Goal: Find specific page/section: Find specific page/section

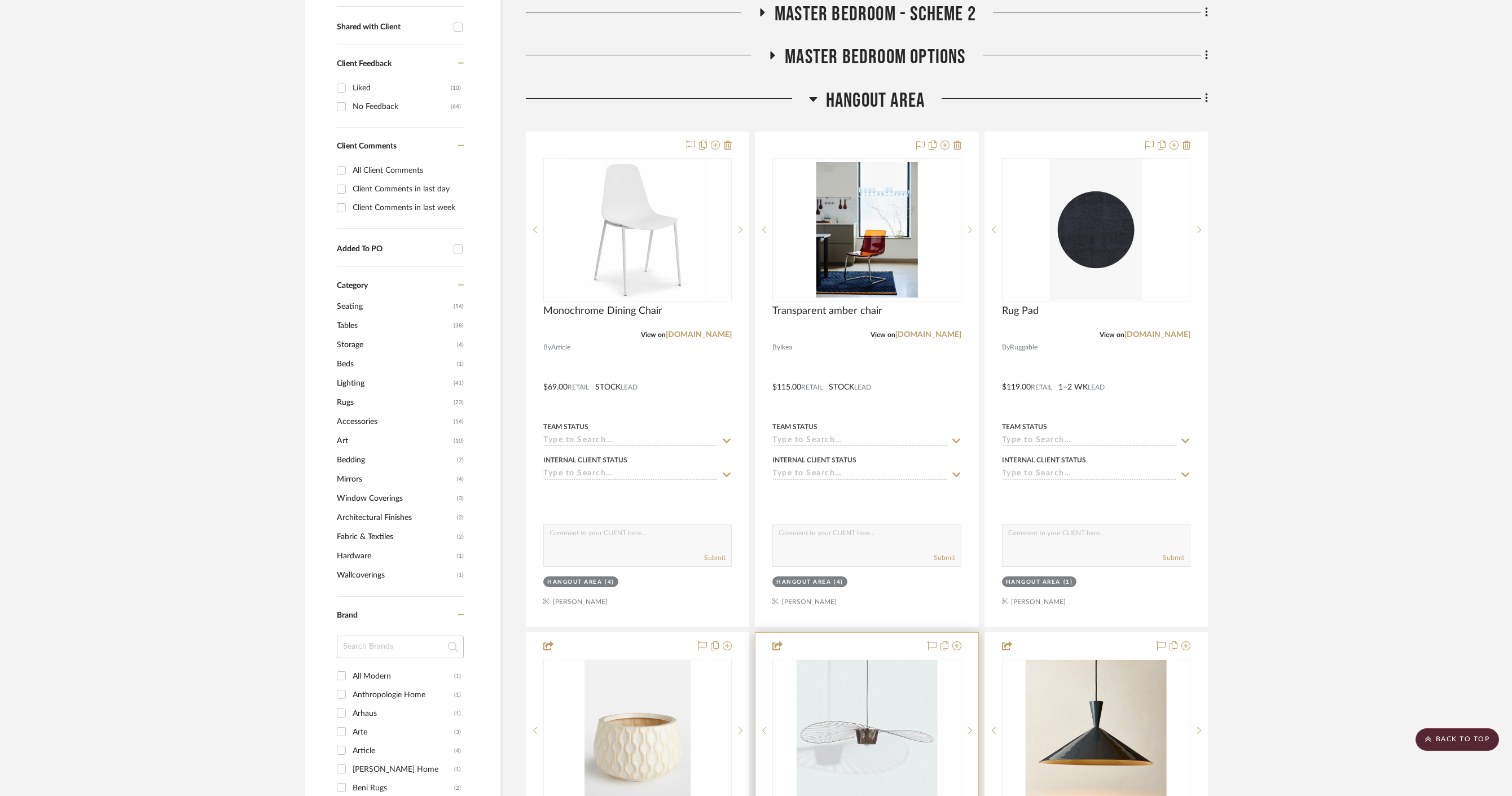
scroll to position [76, 0]
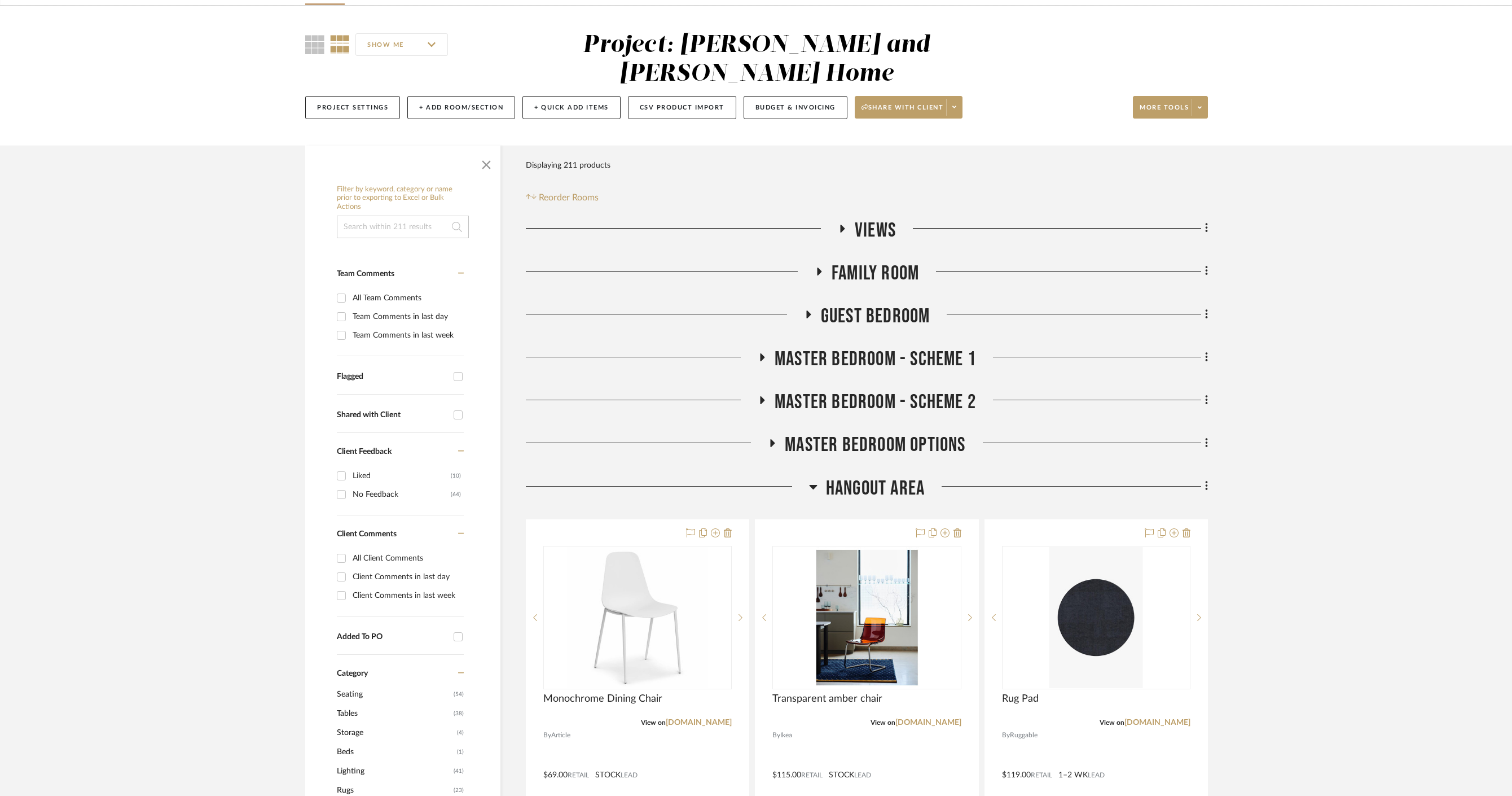
click at [815, 485] on icon at bounding box center [813, 487] width 8 height 5
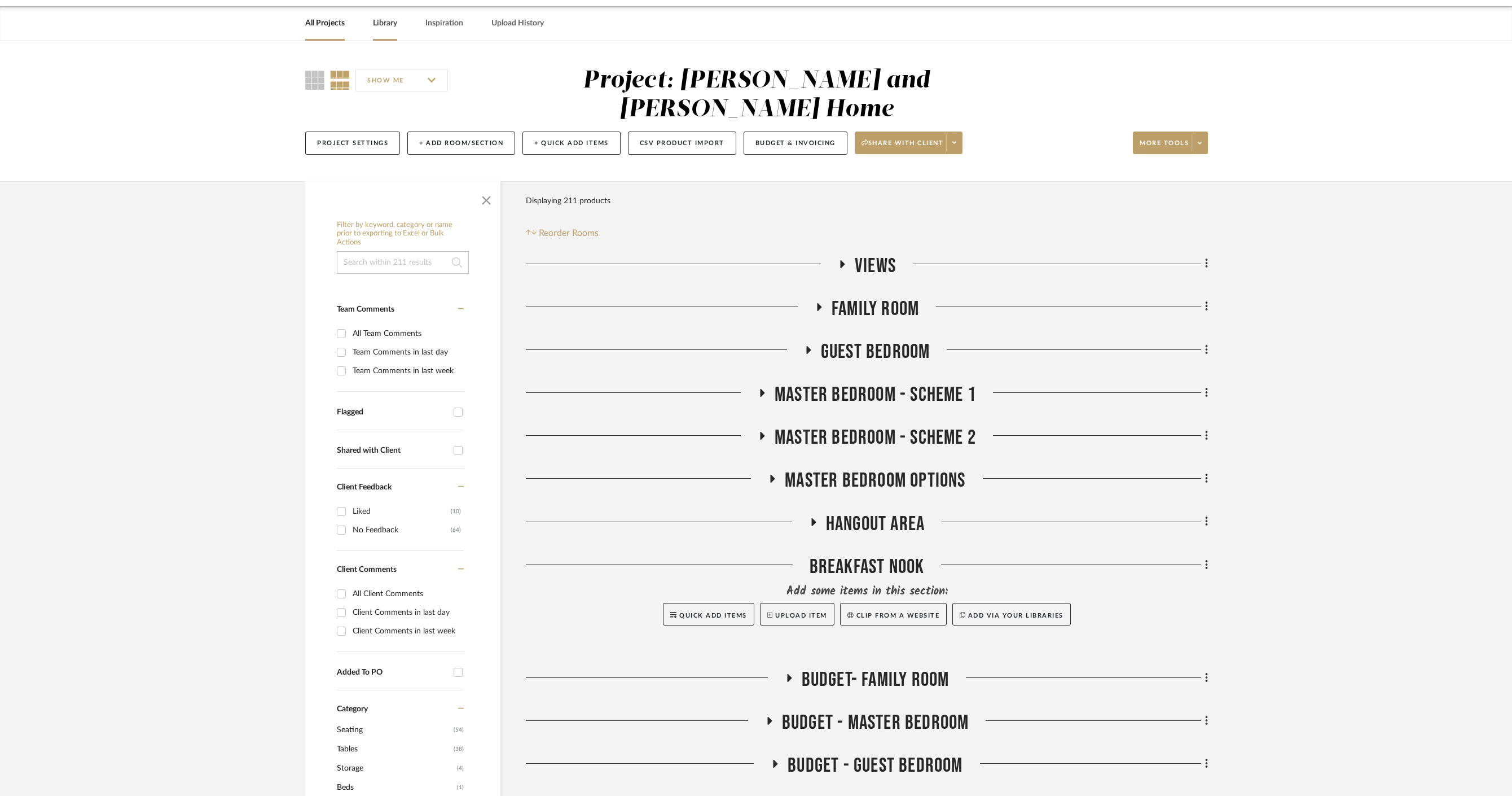
scroll to position [0, 0]
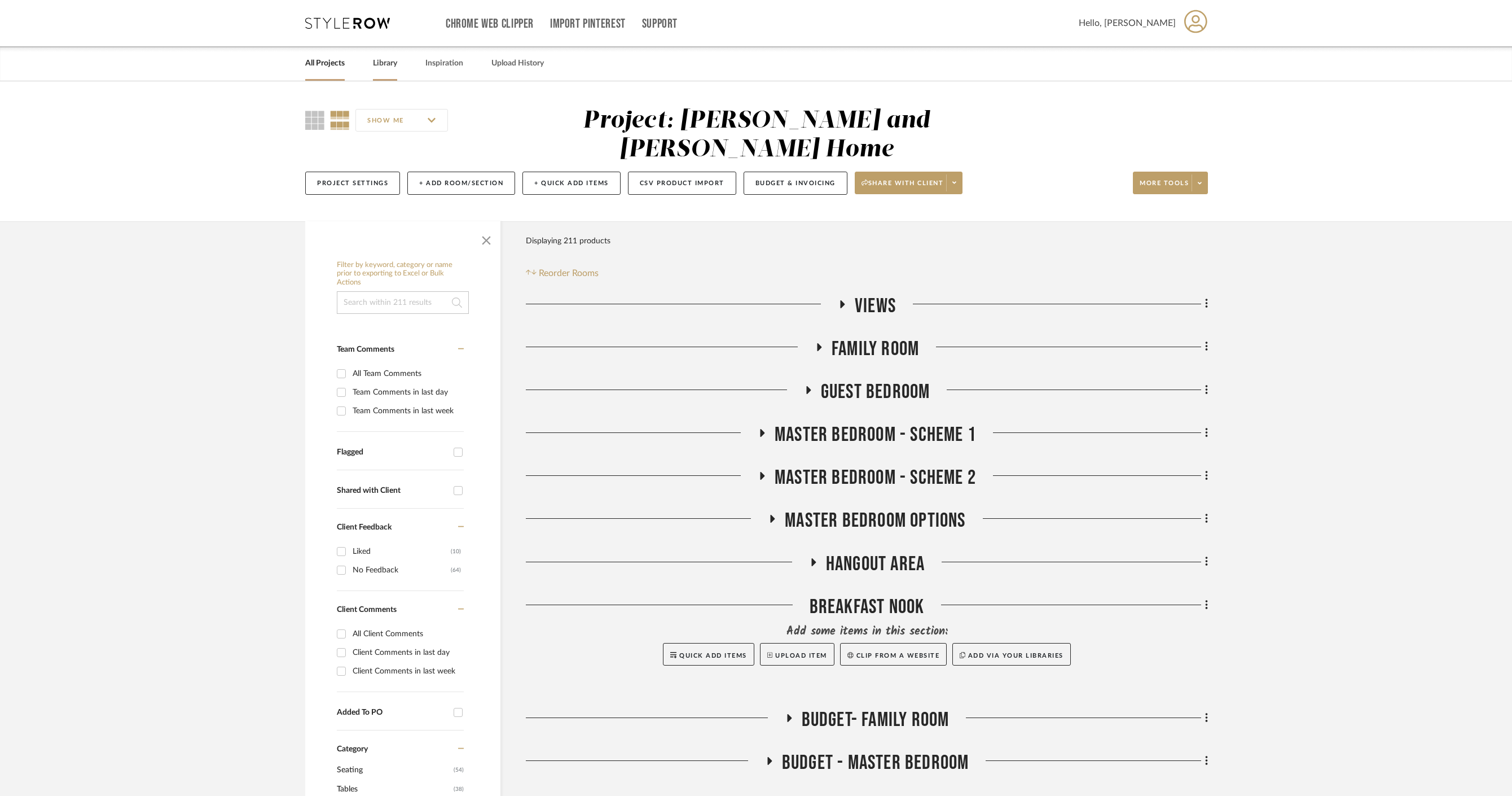
click at [390, 72] on div "Library" at bounding box center [385, 63] width 25 height 34
click at [377, 65] on link "Library" at bounding box center [385, 63] width 25 height 15
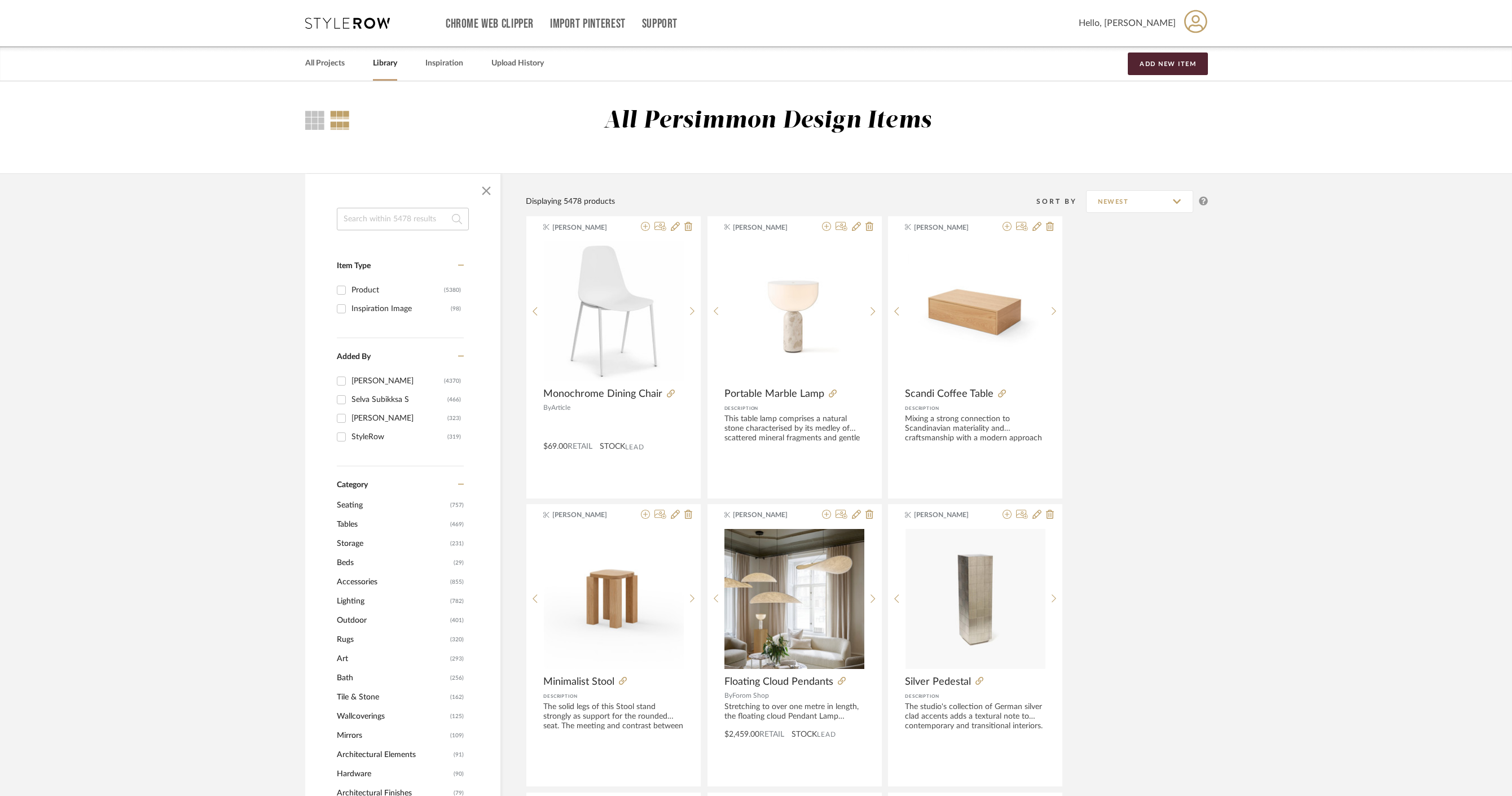
click at [355, 502] on span "Seating" at bounding box center [393, 505] width 111 height 19
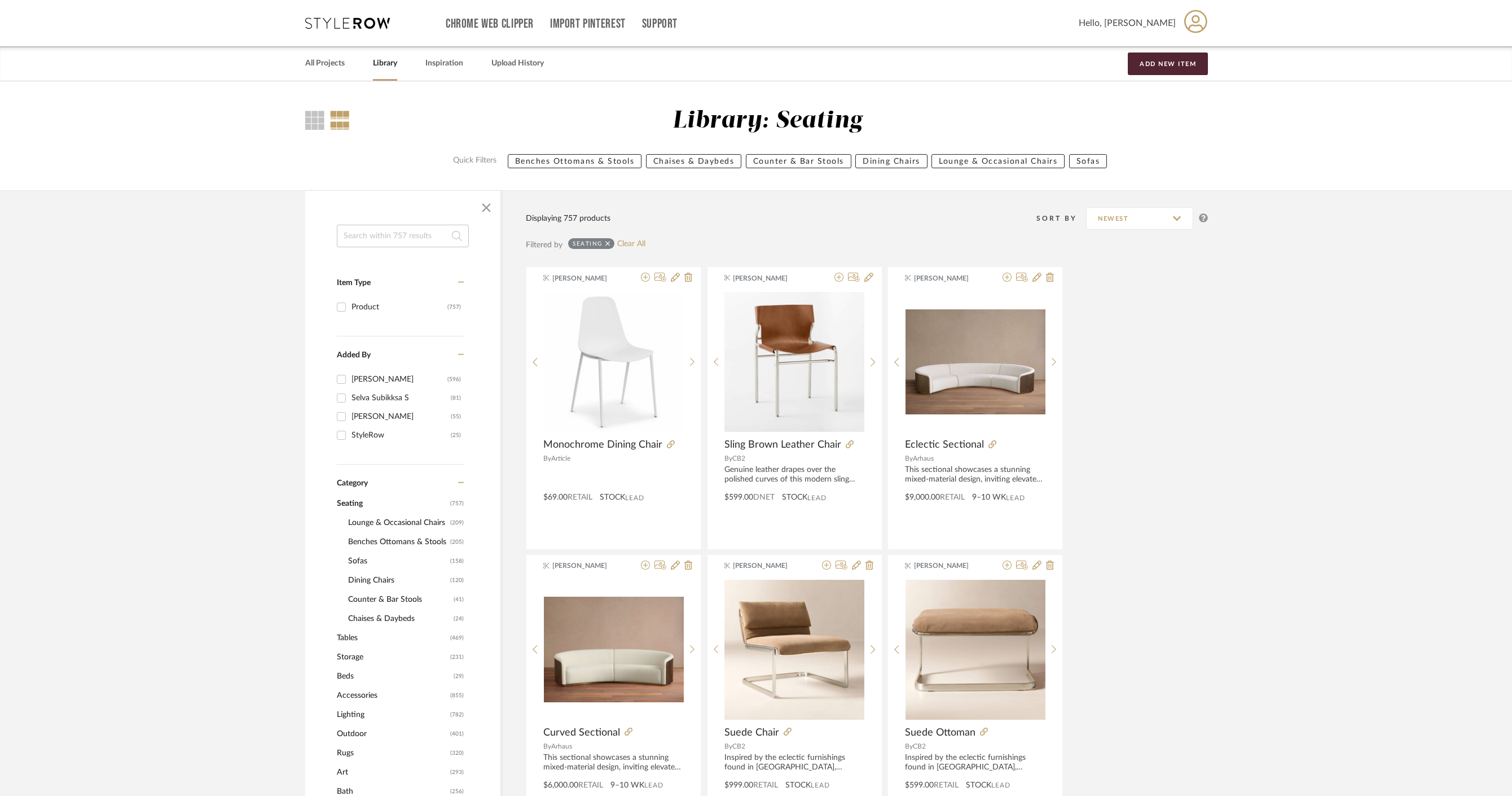
click at [404, 520] on span "Lounge & Occasional Chairs" at bounding box center [397, 523] width 99 height 19
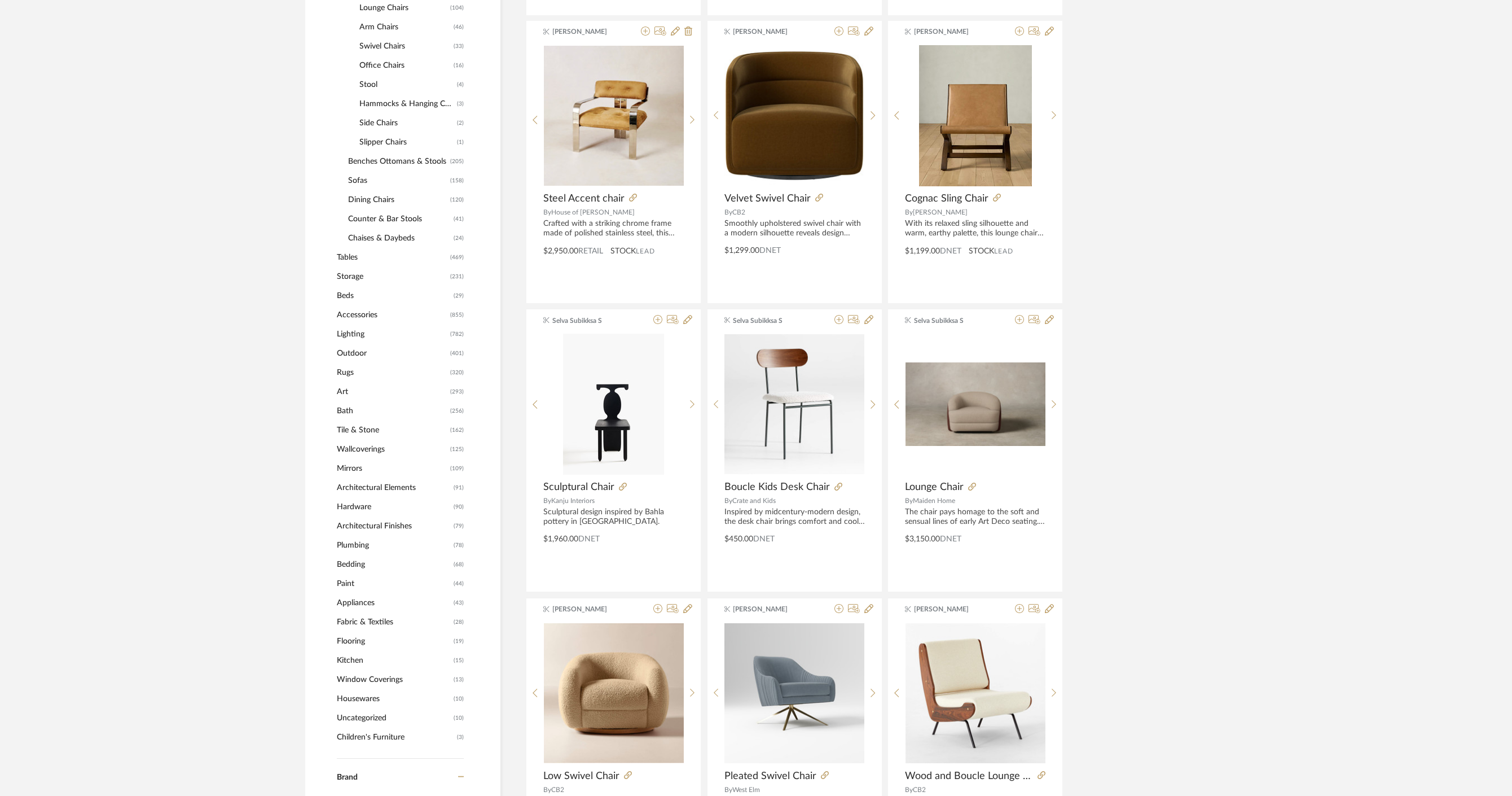
scroll to position [434, 0]
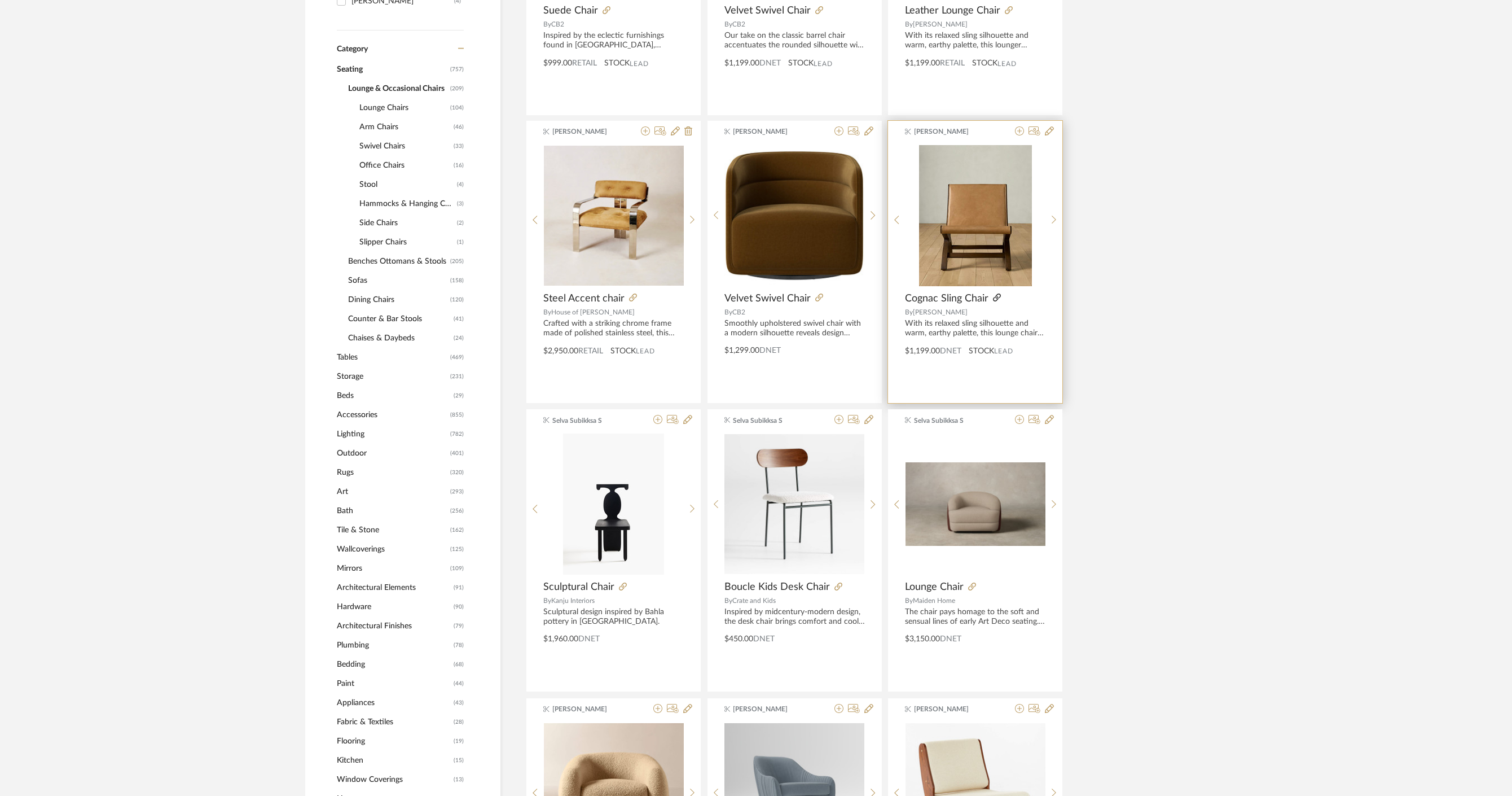
click at [997, 295] on icon at bounding box center [997, 298] width 8 height 8
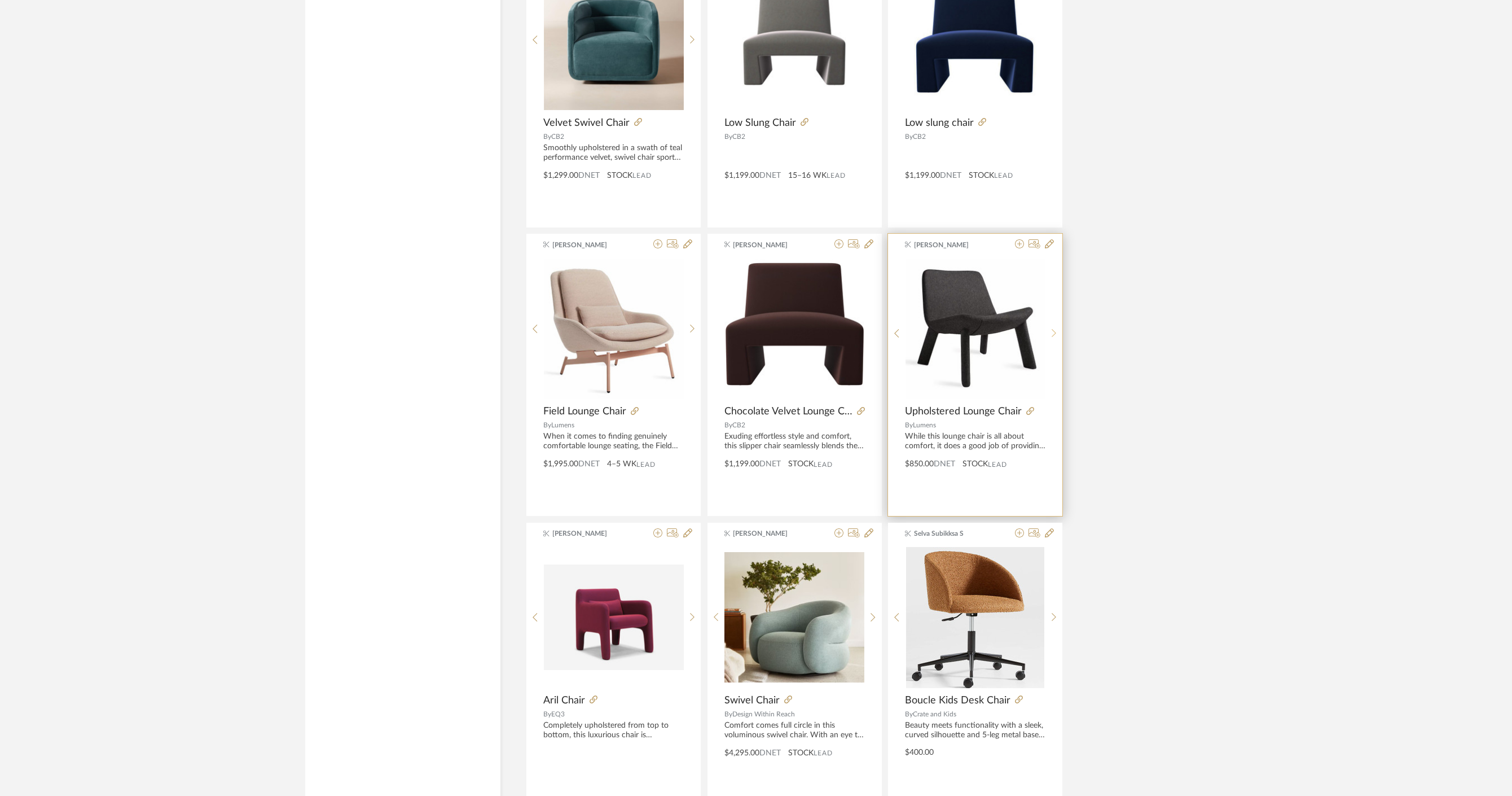
scroll to position [3049, 0]
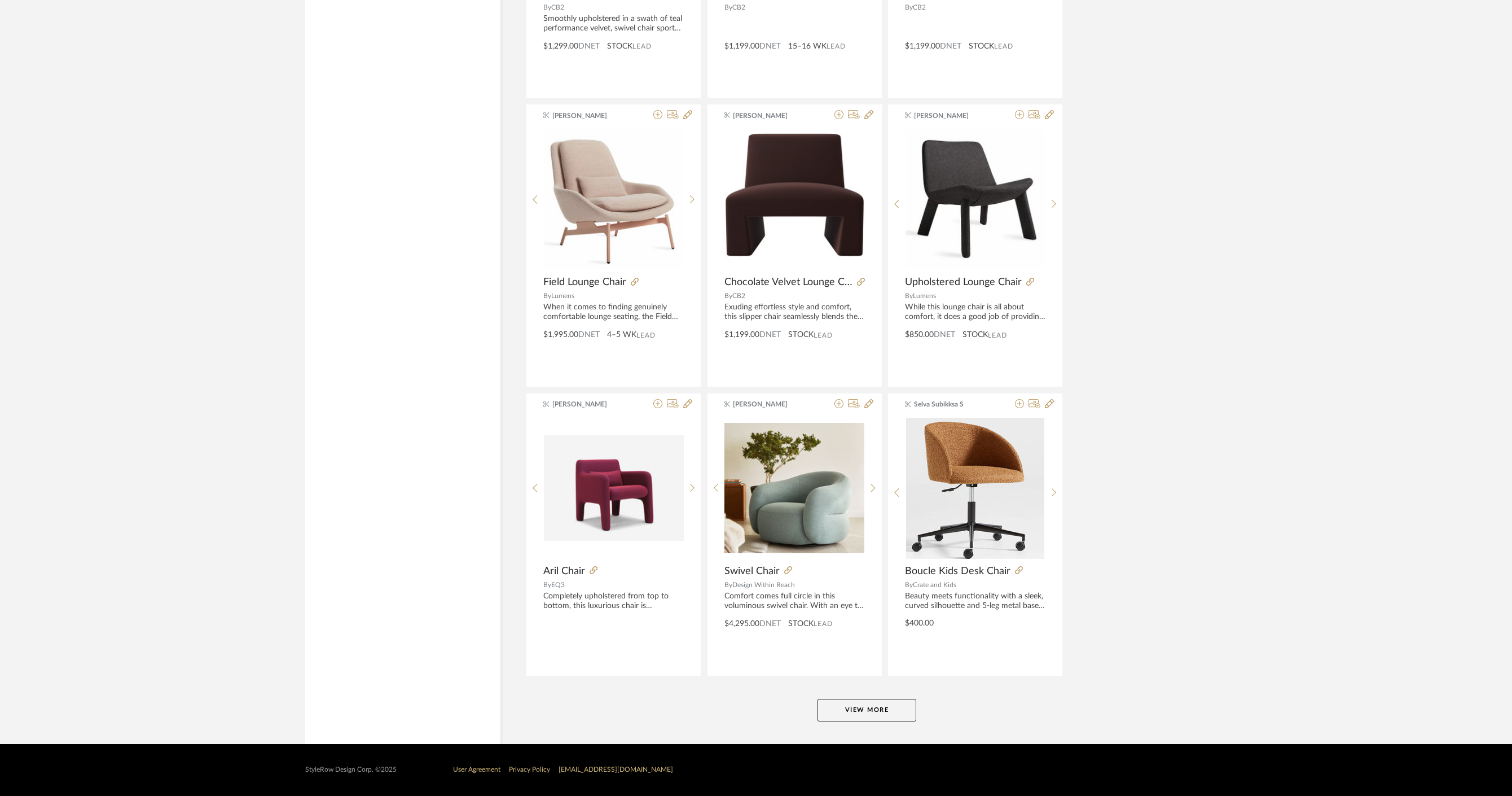
click at [857, 705] on button "View More" at bounding box center [867, 710] width 99 height 23
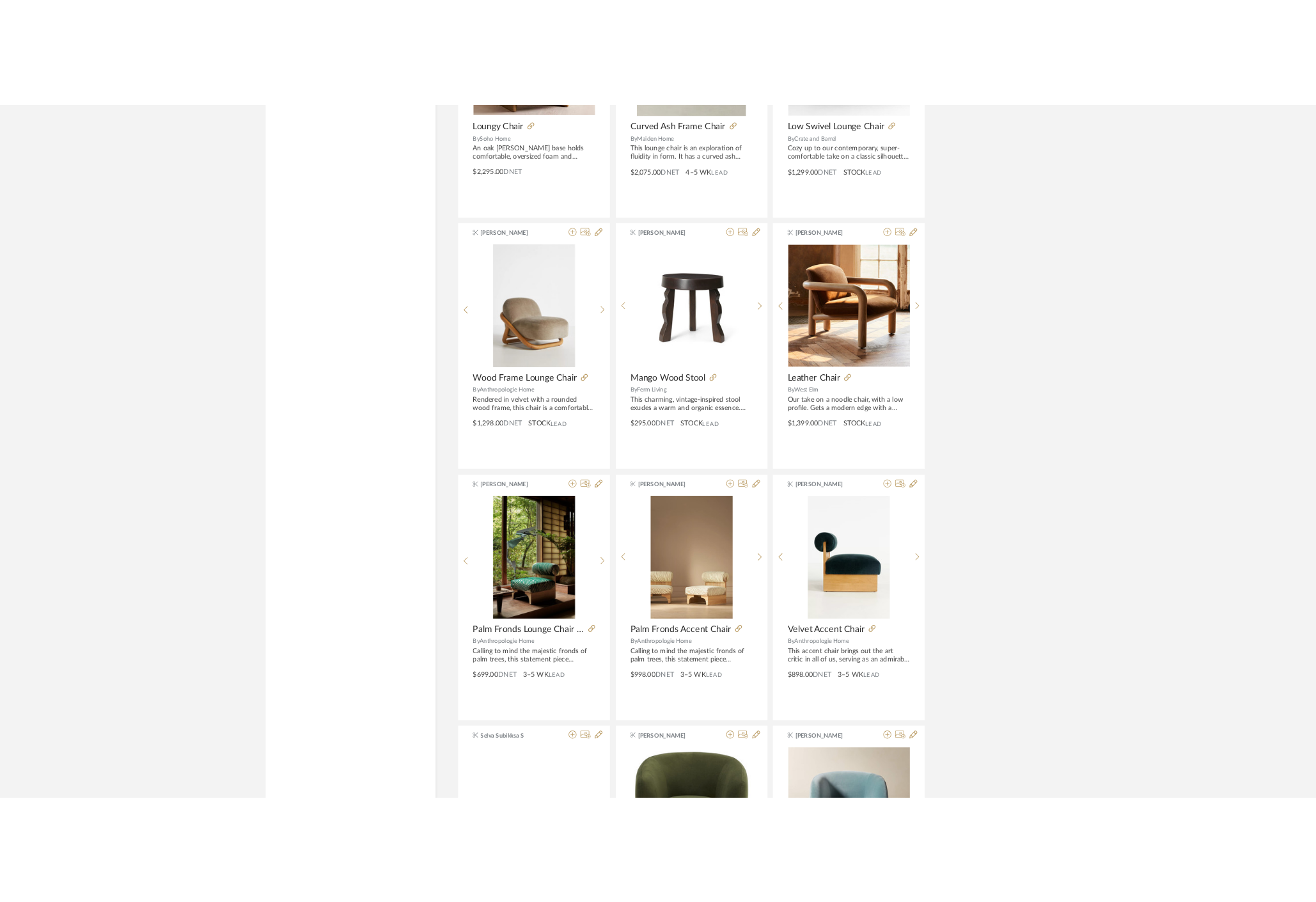
scroll to position [6038, 0]
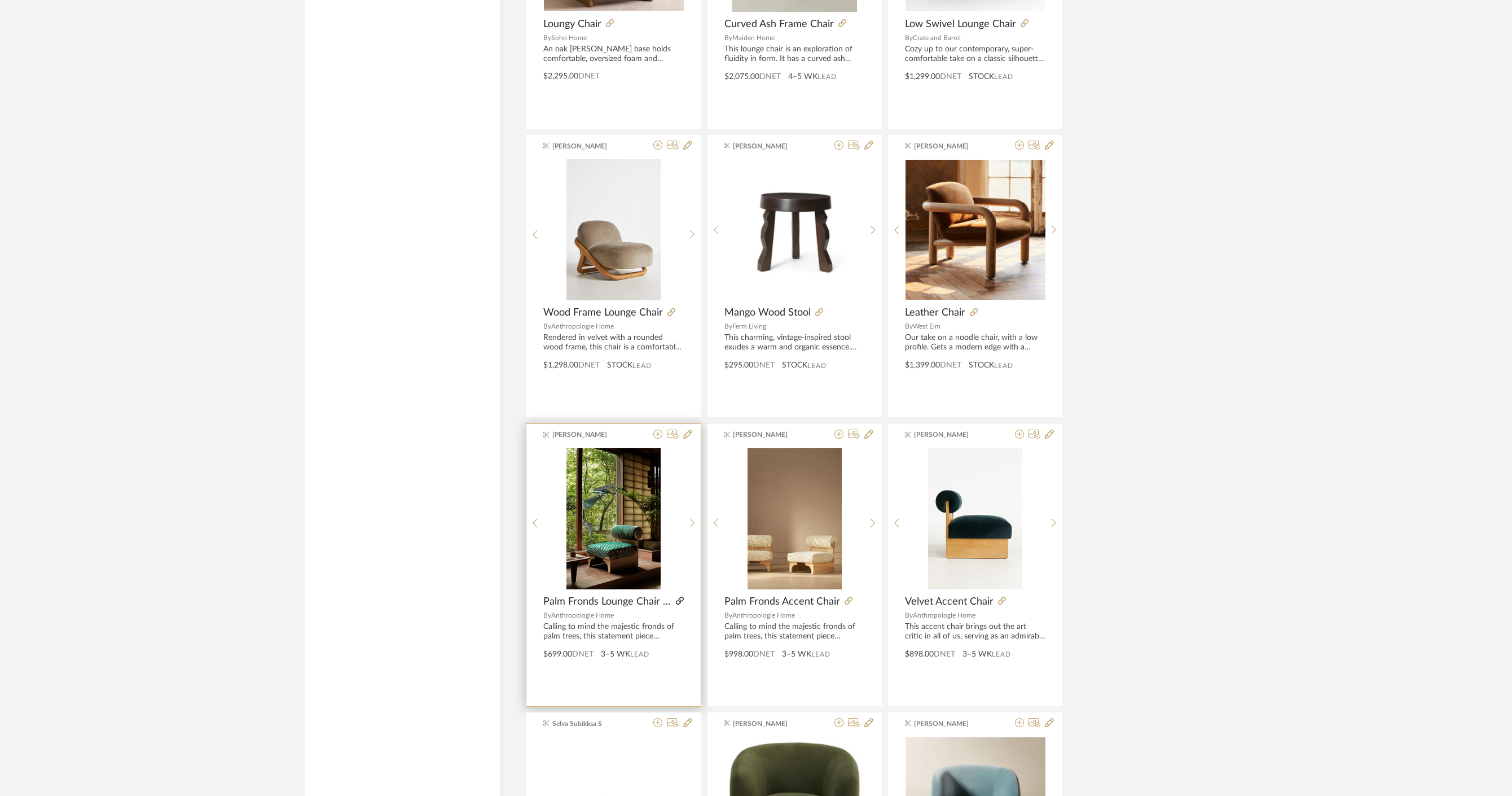
click at [678, 599] on icon at bounding box center [680, 600] width 8 height 8
